Goal: Task Accomplishment & Management: Manage account settings

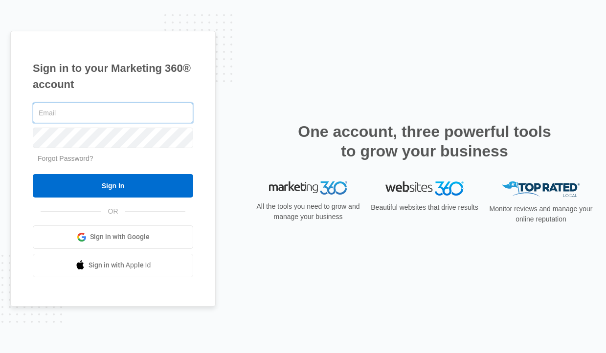
click at [0, 353] on com-1password-button at bounding box center [0, 353] width 0 height 0
type input "[PERSON_NAME][EMAIL_ADDRESS][DOMAIN_NAME]"
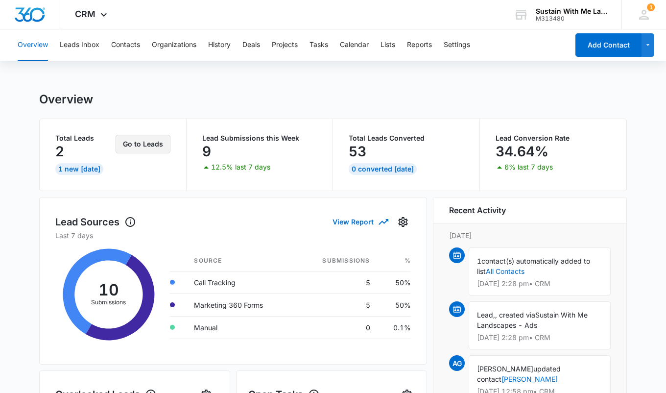
click at [129, 145] on button "Go to Leads" at bounding box center [143, 144] width 55 height 19
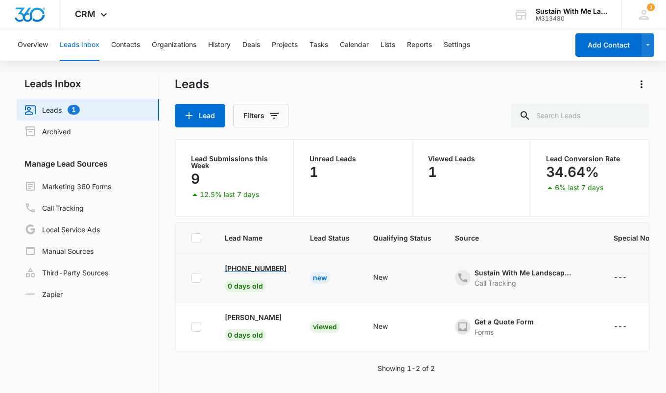
click at [250, 264] on p "+1 (267) 608-7688" at bounding box center [256, 268] width 62 height 10
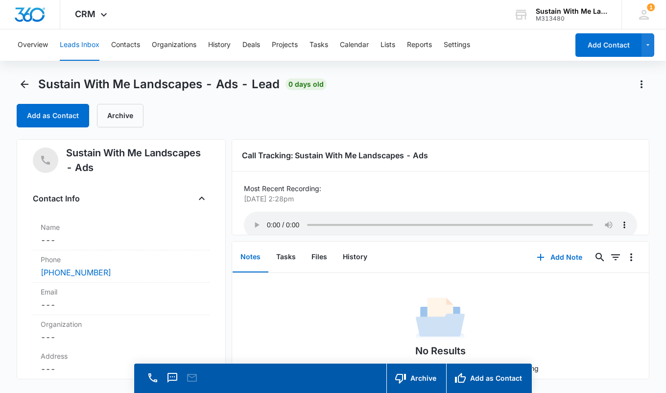
scroll to position [9, 0]
click at [94, 239] on dd "Cancel Save Changes ---" at bounding box center [121, 240] width 161 height 12
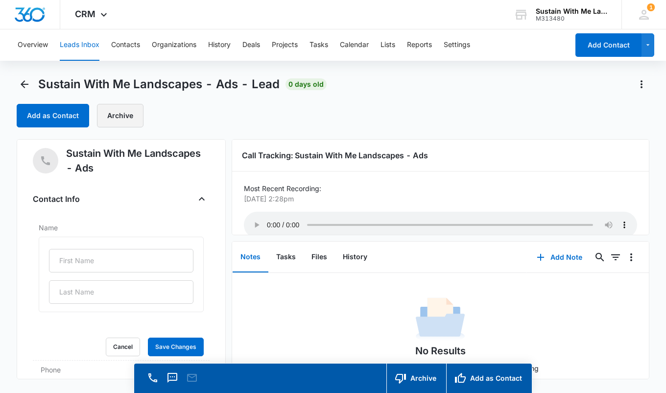
click at [115, 109] on button "Archive" at bounding box center [120, 115] width 47 height 23
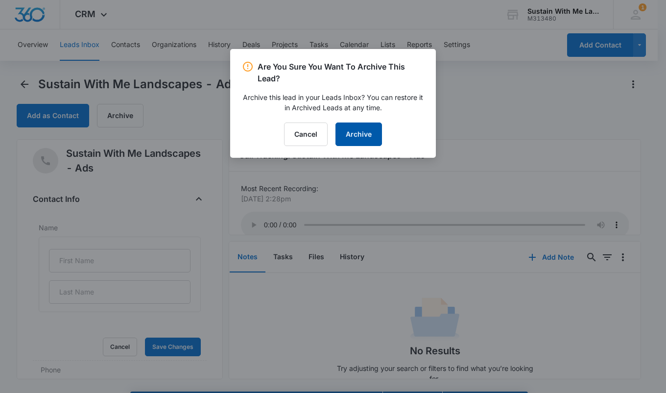
click at [348, 134] on button "Archive" at bounding box center [358, 133] width 47 height 23
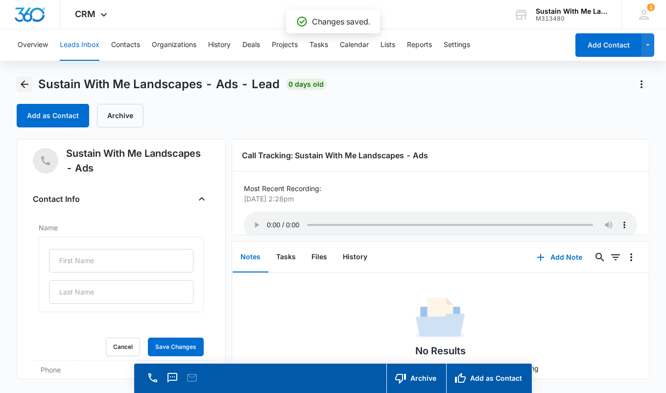
click at [25, 85] on icon "Back" at bounding box center [25, 84] width 12 height 12
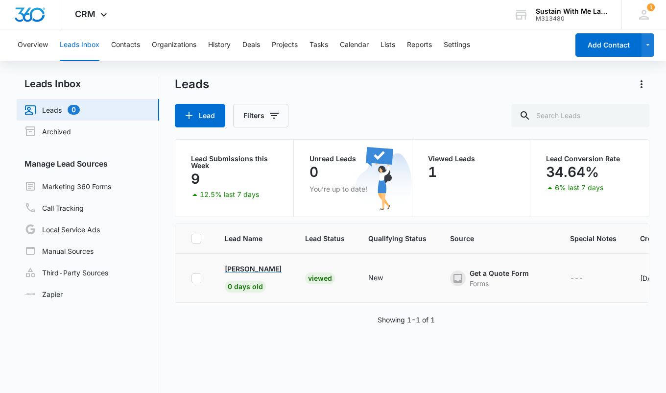
click at [265, 267] on p "Mateusz Lach" at bounding box center [253, 268] width 57 height 10
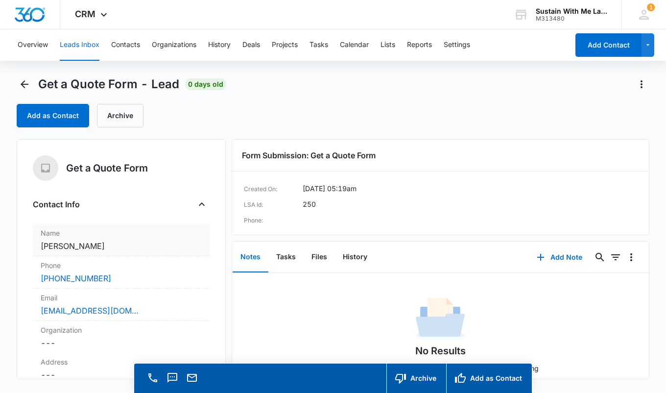
click at [89, 240] on dd "Cancel Save Changes Mateusz Lach" at bounding box center [121, 246] width 161 height 12
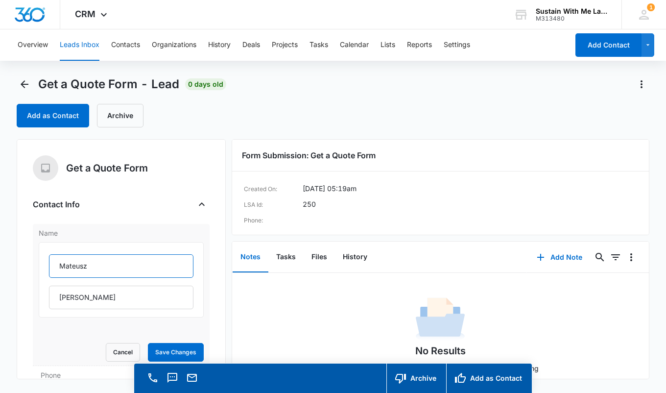
drag, startPoint x: 101, startPoint y: 270, endPoint x: 52, endPoint y: 267, distance: 49.0
click at [52, 267] on input "Mateusz" at bounding box center [121, 265] width 144 height 23
click at [194, 231] on label "Name" at bounding box center [121, 233] width 165 height 10
click at [123, 346] on button "Cancel" at bounding box center [123, 352] width 34 height 19
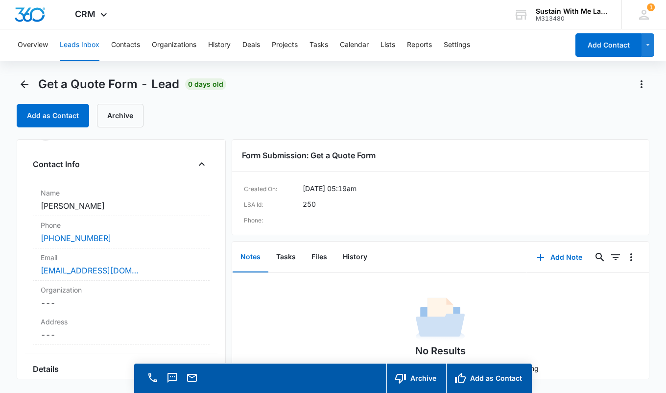
scroll to position [47, 0]
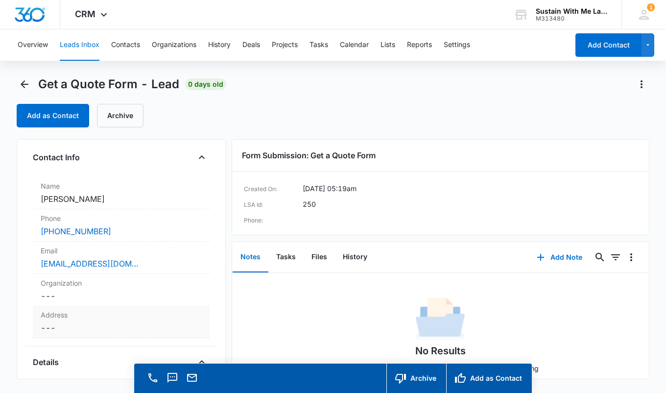
click at [85, 322] on dd "Cancel Save Changes ---" at bounding box center [121, 328] width 161 height 12
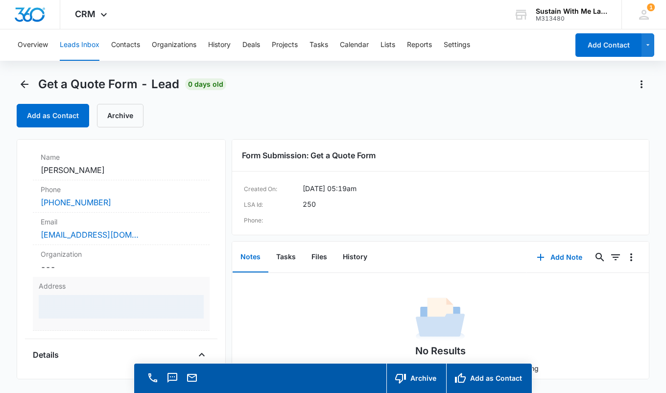
scroll to position [77, 0]
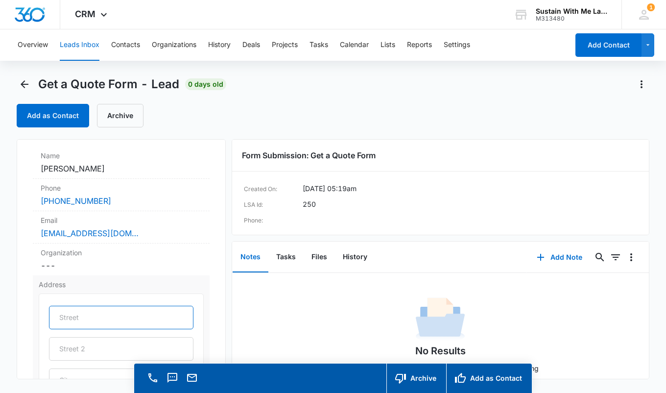
click at [85, 312] on input "text" at bounding box center [121, 316] width 144 height 23
paste input "3107 Hacienda Dr, Concord, CA 94519"
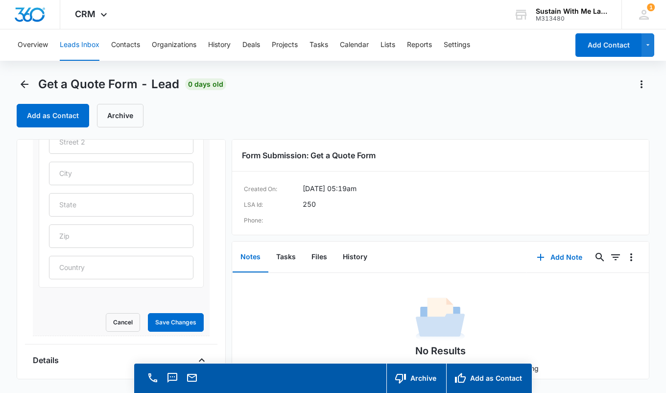
scroll to position [289, 0]
type input "3107 Hacienda Dr, Concord, CA 94519"
click at [153, 316] on button "Save Changes" at bounding box center [176, 316] width 56 height 19
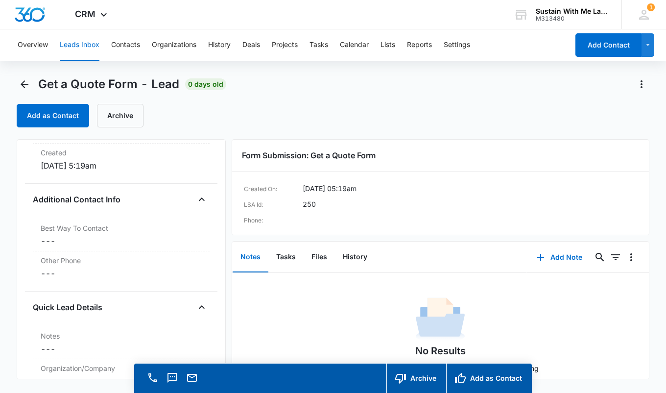
scroll to position [643, 0]
